Goal: Task Accomplishment & Management: Manage account settings

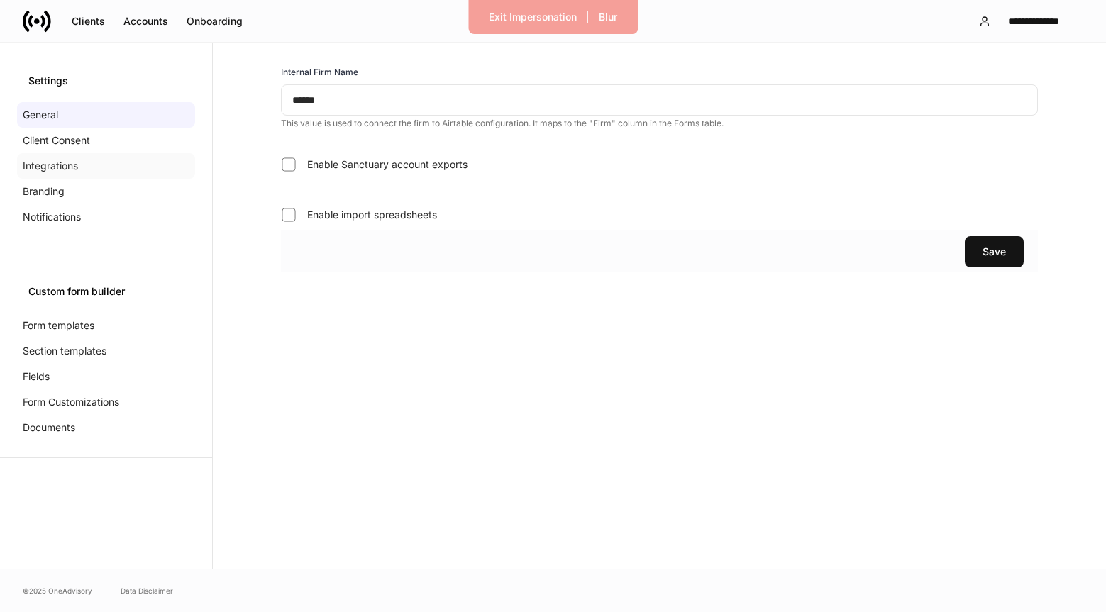
click at [92, 163] on div "Integrations" at bounding box center [106, 166] width 178 height 26
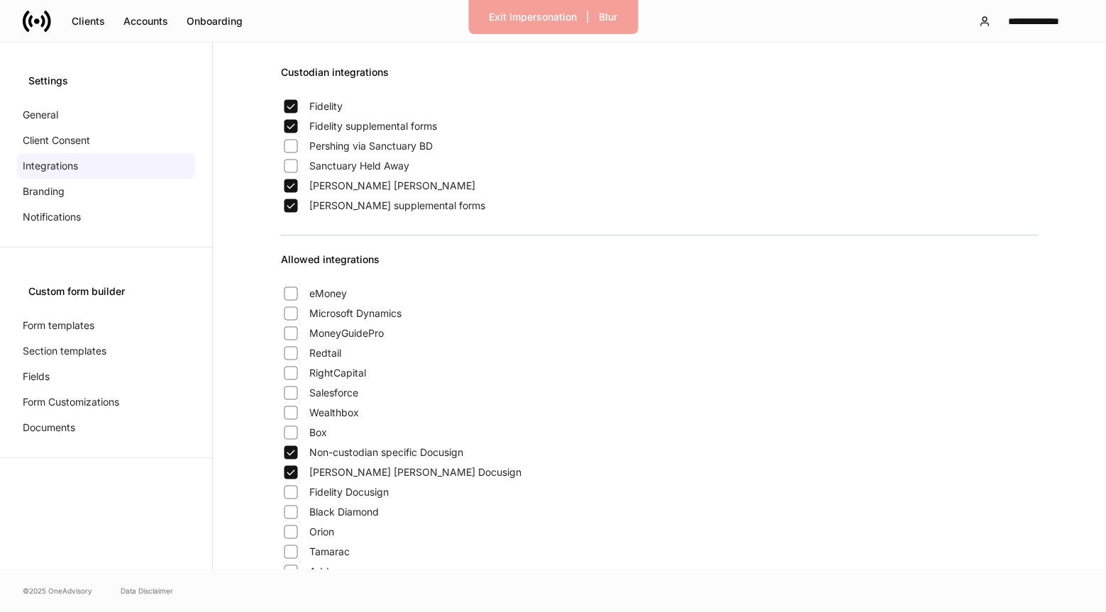
click at [309, 444] on label "Non-custodian specific Docusign" at bounding box center [372, 453] width 182 height 20
click at [534, 26] on button "Exit Impersonation" at bounding box center [533, 17] width 106 height 23
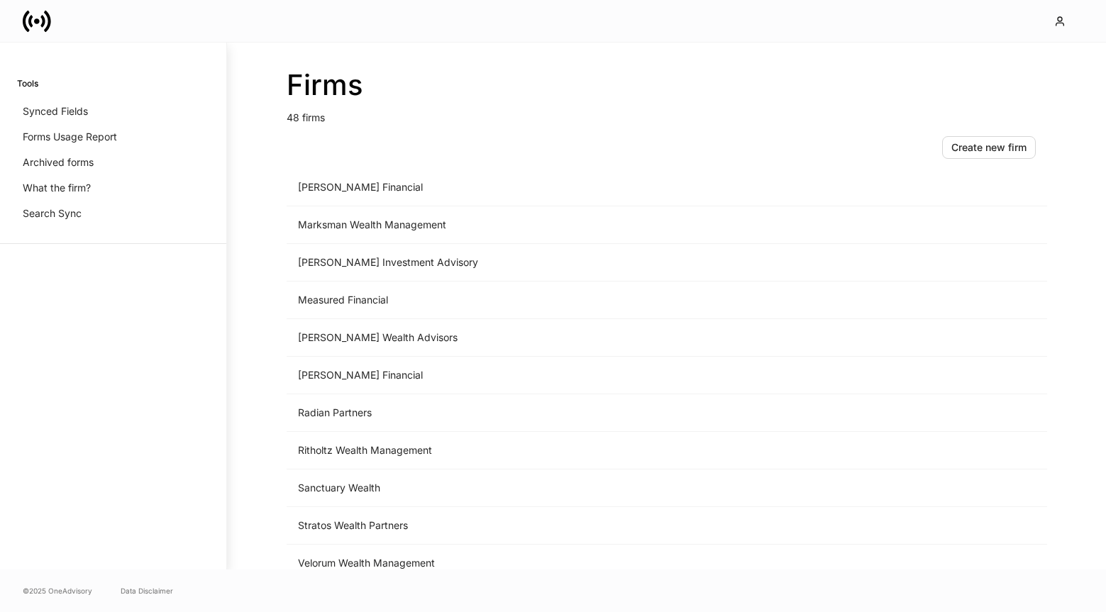
scroll to position [1456, 0]
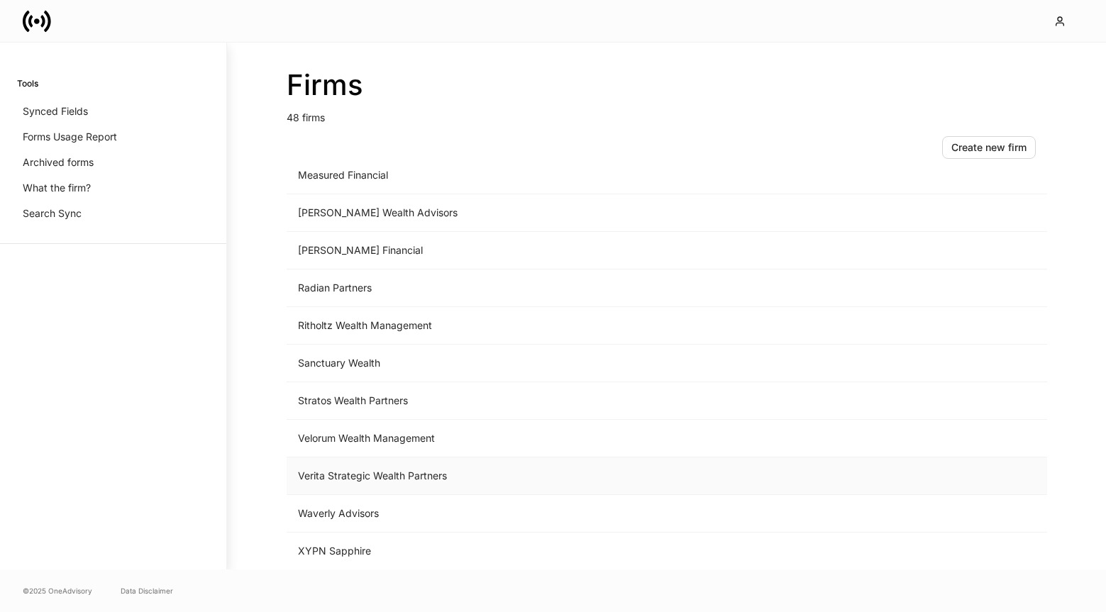
click at [386, 476] on td "Verita Strategic Wealth Partners" at bounding box center [549, 477] width 525 height 38
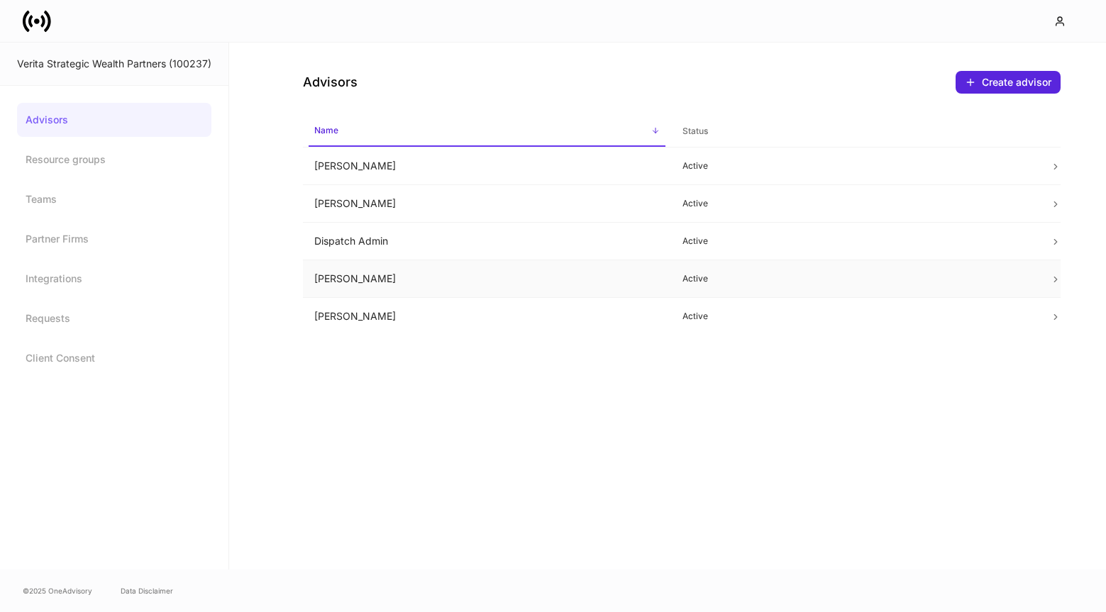
click at [520, 282] on td "Donna Yu" at bounding box center [487, 279] width 368 height 38
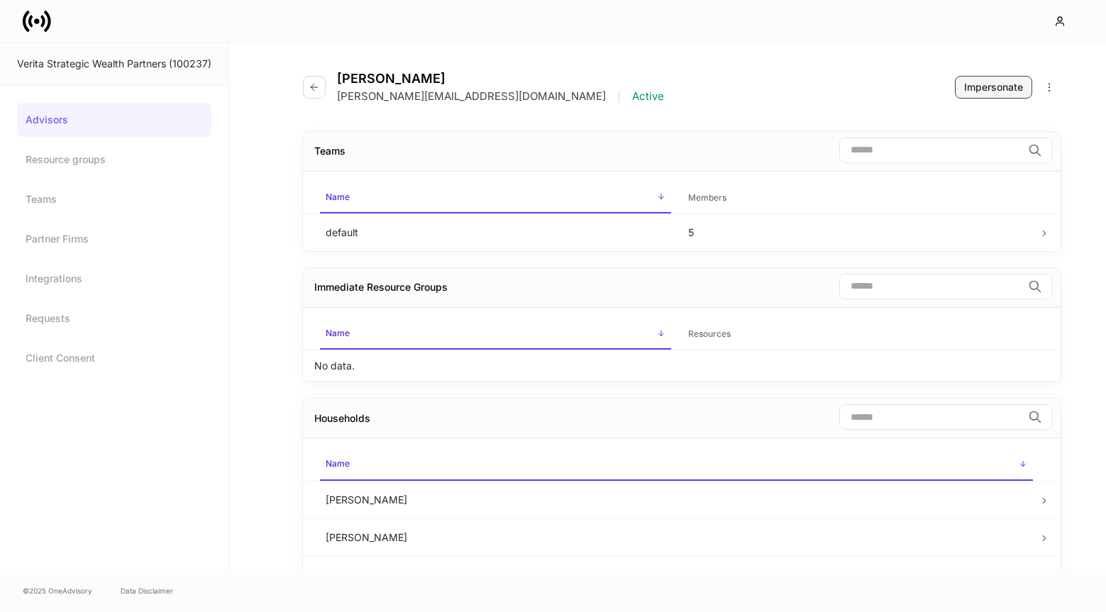
click at [993, 90] on div "Impersonate" at bounding box center [993, 87] width 59 height 14
